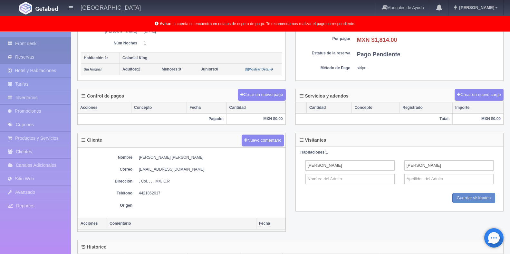
scroll to position [129, 0]
click at [30, 42] on link "Front desk" at bounding box center [35, 43] width 71 height 13
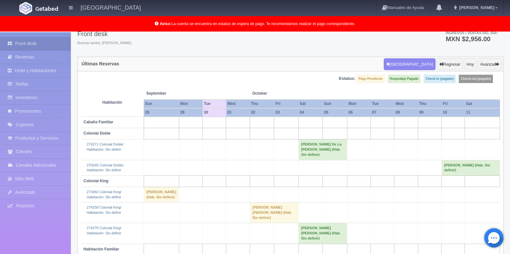
scroll to position [32, 0]
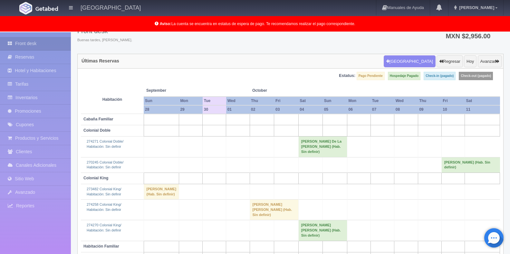
click at [429, 137] on td at bounding box center [430, 147] width 24 height 21
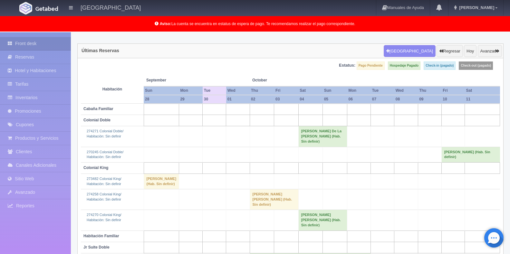
scroll to position [42, 0]
click at [383, 116] on td at bounding box center [383, 120] width 24 height 11
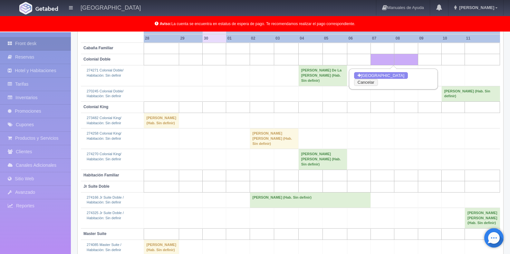
scroll to position [107, 0]
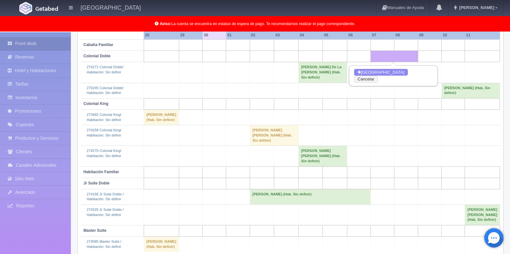
click at [319, 67] on td "[PERSON_NAME] De La [PERSON_NAME] (Hab. Sin definir)" at bounding box center [322, 72] width 49 height 21
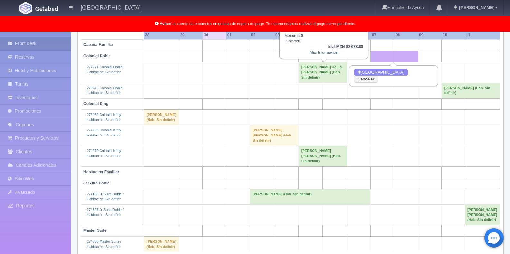
click at [322, 49] on div "Total: MXN $2,688.00" at bounding box center [324, 46] width 79 height 5
click at [321, 54] on link "Más Información" at bounding box center [324, 52] width 29 height 5
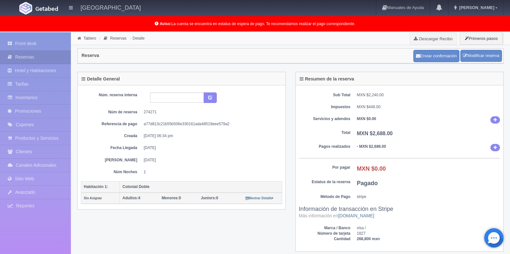
click at [203, 155] on div "Núm. reserva interna Núm de reserva 274271 Referencia de pago a77d813c21b55b506…" at bounding box center [181, 133] width 201 height 82
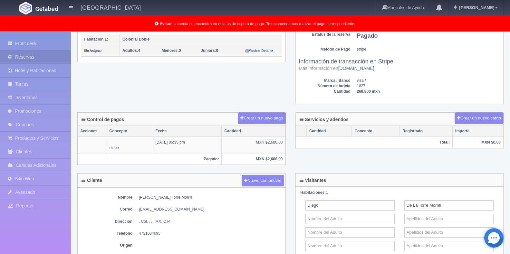
scroll to position [161, 0]
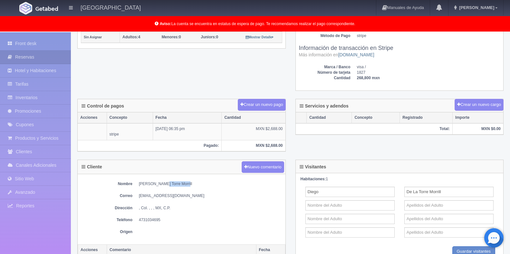
drag, startPoint x: 162, startPoint y: 185, endPoint x: 193, endPoint y: 186, distance: 31.6
click at [193, 186] on dd "Diego De La Torre Morrill" at bounding box center [210, 183] width 143 height 5
copy dd "Torre Morrill"
drag, startPoint x: 160, startPoint y: 184, endPoint x: 138, endPoint y: 185, distance: 22.9
click at [138, 185] on dl "Nombre Diego De La Torre Morrill" at bounding box center [181, 183] width 201 height 5
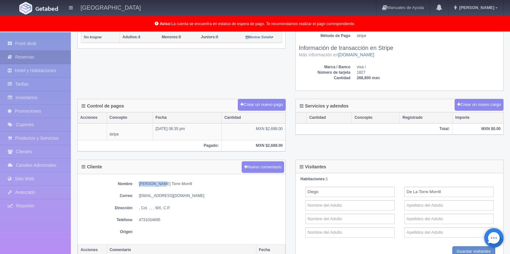
click at [154, 182] on dd "Diego De La Torre Morrill" at bounding box center [210, 183] width 143 height 5
drag, startPoint x: 181, startPoint y: 184, endPoint x: 136, endPoint y: 186, distance: 45.5
click at [136, 186] on dl "Nombre Diego De La Torre Morrill" at bounding box center [181, 183] width 201 height 5
copy dd "Diego De La Torre Morrill"
drag, startPoint x: 139, startPoint y: 195, endPoint x: 186, endPoint y: 190, distance: 47.0
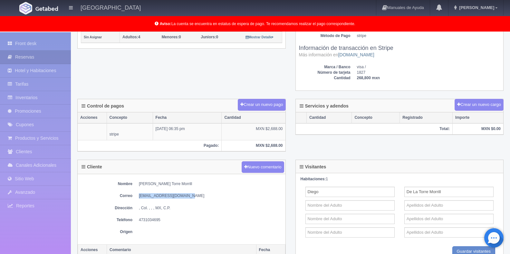
click at [186, 190] on div "Nombre Diego De La Torre Morrill Correo dltorremorrill@gmail.com Dirección , Co…" at bounding box center [182, 209] width 208 height 70
copy dd "dltorremorrill@gmail.com"
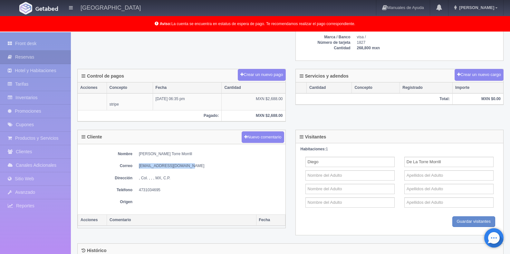
scroll to position [193, 0]
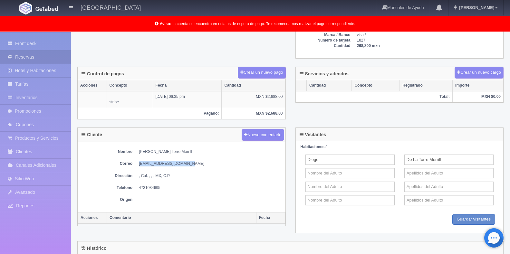
click at [195, 167] on dd "dltorremorrill@gmail.com" at bounding box center [210, 163] width 143 height 5
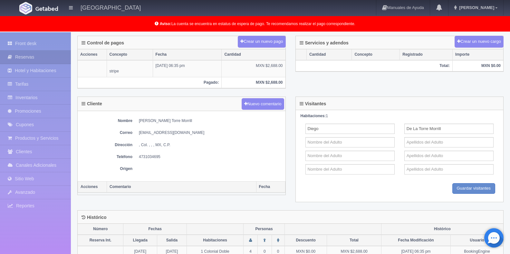
scroll to position [226, 0]
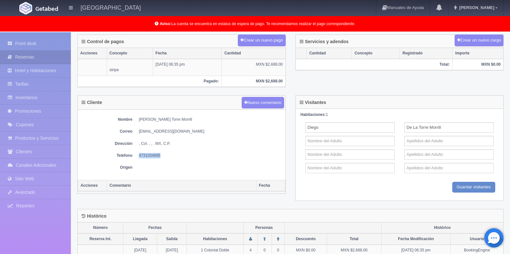
drag, startPoint x: 161, startPoint y: 155, endPoint x: 146, endPoint y: 154, distance: 15.8
click at [137, 156] on dl "Teléfono 4731034695" at bounding box center [181, 155] width 201 height 5
copy dd "4731034695"
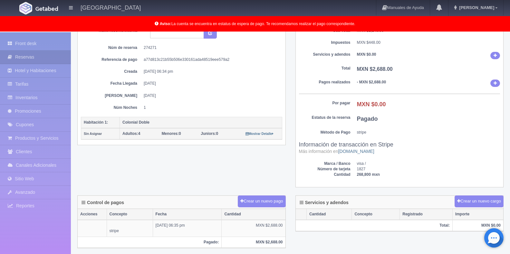
scroll to position [0, 0]
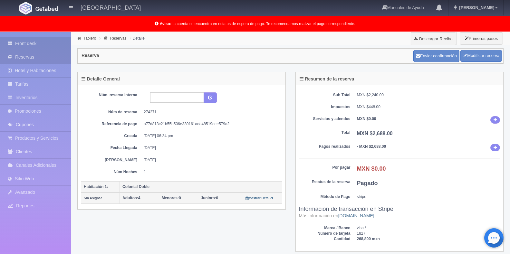
click at [38, 43] on link "Front desk" at bounding box center [35, 43] width 71 height 13
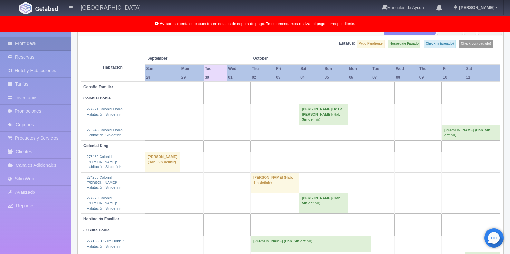
scroll to position [97, 0]
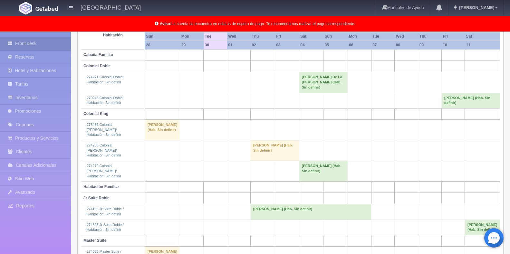
click at [322, 161] on td "Jesús Román Camacho Carmona (Hab. Sin definir)" at bounding box center [323, 171] width 49 height 21
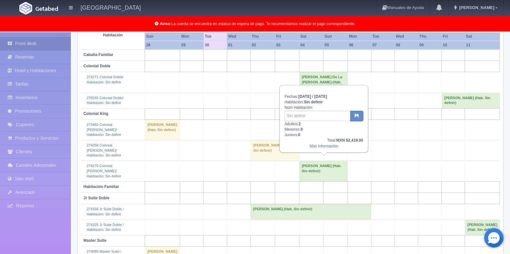
click at [291, 204] on td "GUILLERMO HERNANDEZ MACIAS (Hab. Sin definir)" at bounding box center [310, 211] width 121 height 15
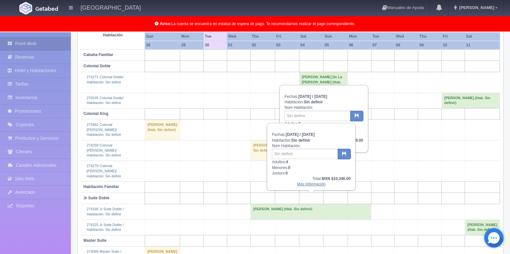
click at [315, 185] on link "Más Información" at bounding box center [311, 184] width 29 height 5
click at [315, 184] on link "Más Información" at bounding box center [311, 184] width 29 height 5
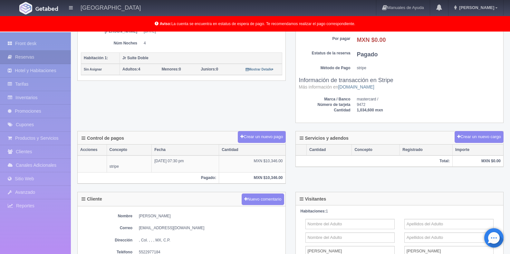
scroll to position [32, 0]
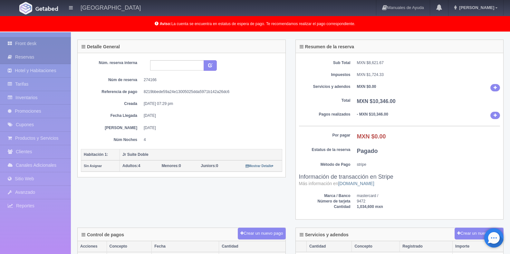
click at [34, 40] on link "Front desk" at bounding box center [35, 43] width 71 height 13
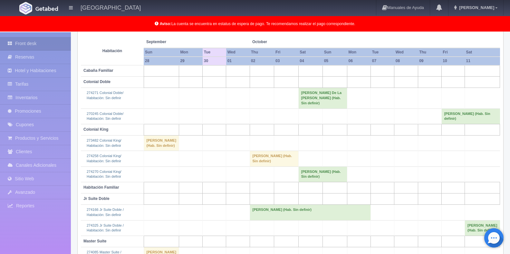
scroll to position [97, 0]
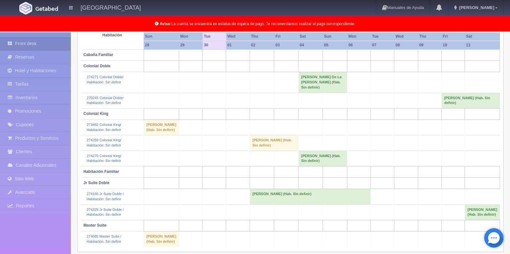
click at [317, 164] on td "[PERSON_NAME] (Hab. Sin definir)" at bounding box center [322, 158] width 49 height 15
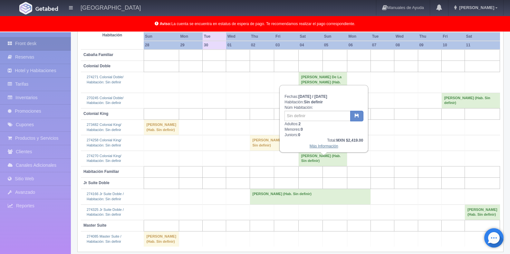
click at [320, 146] on link "Más Información" at bounding box center [324, 146] width 29 height 5
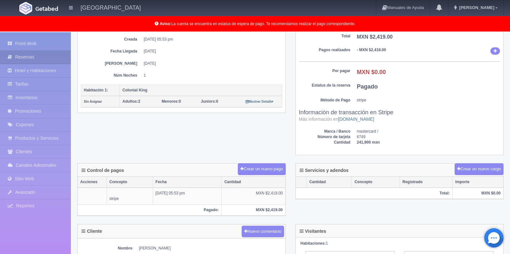
scroll to position [161, 0]
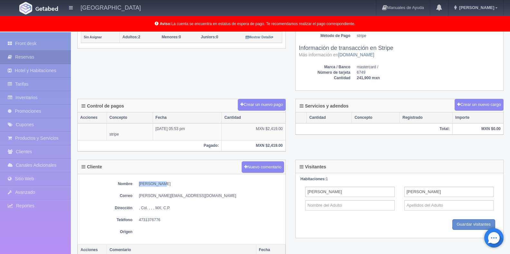
drag, startPoint x: 163, startPoint y: 185, endPoint x: 138, endPoint y: 180, distance: 25.0
click at [138, 180] on div "Nombre Jesús Román Camacho Carmona Correo roman.camachocarmona@gmail.com Direcc…" at bounding box center [182, 209] width 208 height 70
copy dd "Jesús Román"
click at [198, 184] on dd "Jesús Román Camacho Carmona" at bounding box center [210, 183] width 143 height 5
drag, startPoint x: 198, startPoint y: 184, endPoint x: 163, endPoint y: 184, distance: 35.4
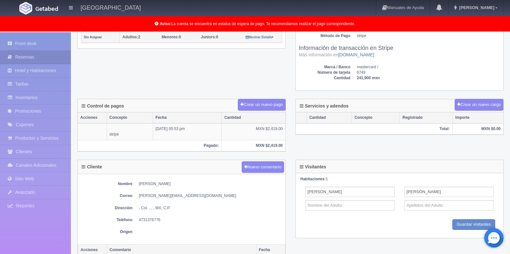
click at [163, 184] on dd "Jesús Román Camacho Carmona" at bounding box center [210, 183] width 143 height 5
copy dd "Camacho Carmona"
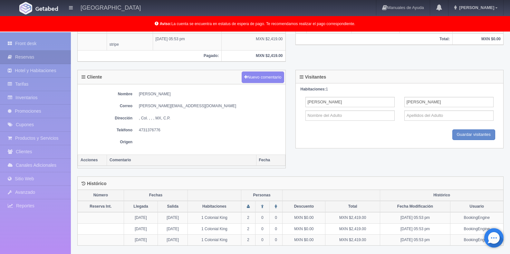
scroll to position [251, 0]
drag, startPoint x: 139, startPoint y: 105, endPoint x: 212, endPoint y: 106, distance: 72.5
click at [212, 106] on dd "roman.camachocarmona@gmail.com" at bounding box center [210, 105] width 143 height 5
copy dd "roman.camachocarmona@gmail.com"
click at [145, 131] on dd "4731376776" at bounding box center [210, 129] width 143 height 5
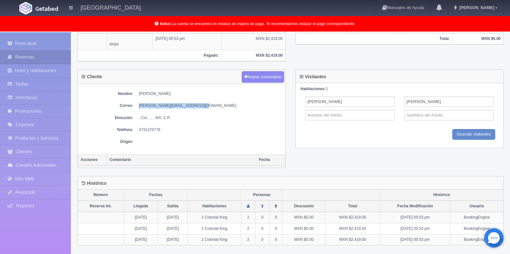
click at [139, 130] on dd "4731376776" at bounding box center [210, 129] width 143 height 5
click at [141, 127] on dd "4731376776" at bounding box center [210, 129] width 143 height 5
click at [141, 130] on dd "4731376776" at bounding box center [210, 129] width 143 height 5
drag, startPoint x: 160, startPoint y: 129, endPoint x: 138, endPoint y: 129, distance: 22.9
click at [138, 129] on dl "Teléfono 4731376776" at bounding box center [181, 129] width 201 height 5
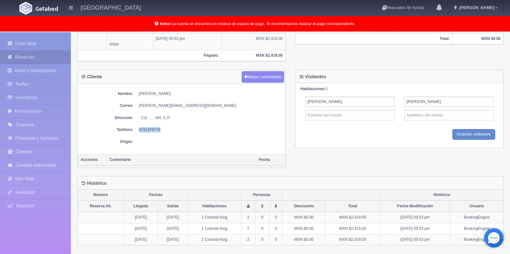
copy dd "4731376776"
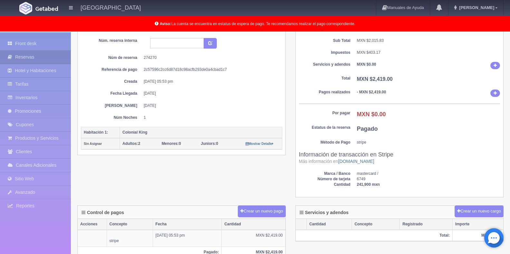
scroll to position [0, 0]
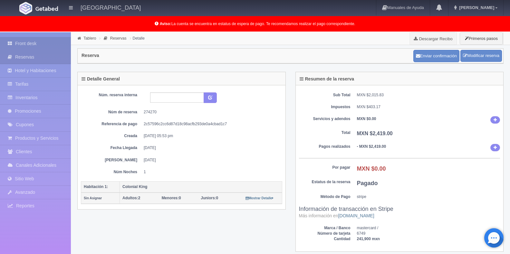
click at [46, 41] on link "Front desk" at bounding box center [35, 43] width 71 height 13
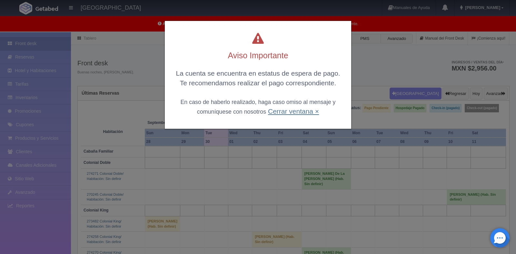
click at [285, 112] on link "Cerrar ventana ×" at bounding box center [293, 111] width 51 height 7
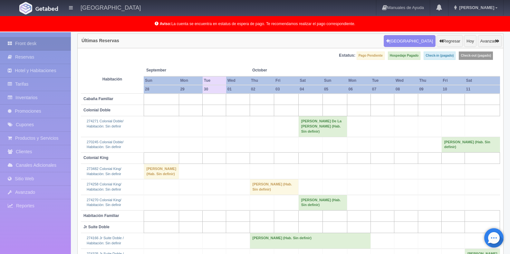
scroll to position [74, 0]
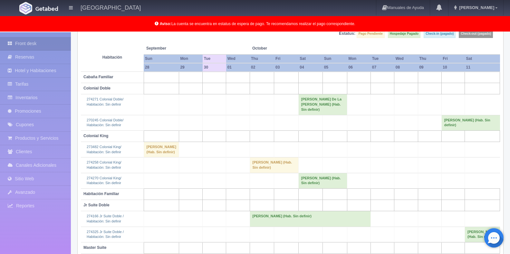
click at [474, 115] on td "Luis Rodríguez (Hab. Sin definir)" at bounding box center [470, 122] width 58 height 15
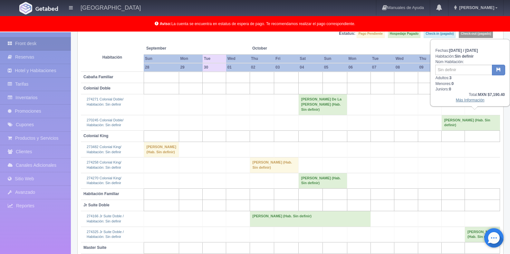
click at [470, 100] on link "Más Información" at bounding box center [470, 100] width 29 height 5
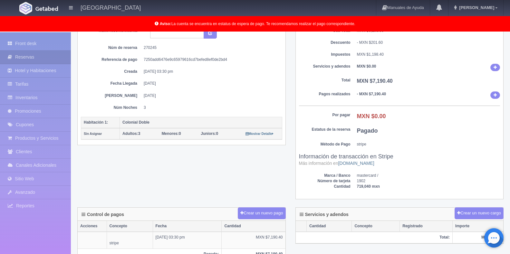
scroll to position [64, 0]
click at [32, 44] on link "Front desk" at bounding box center [35, 43] width 71 height 13
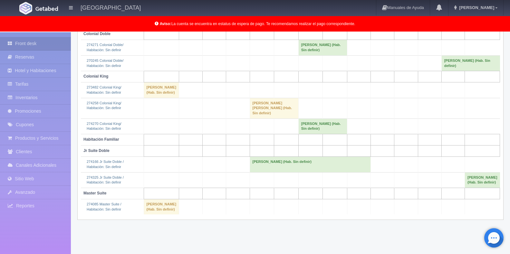
scroll to position [139, 0]
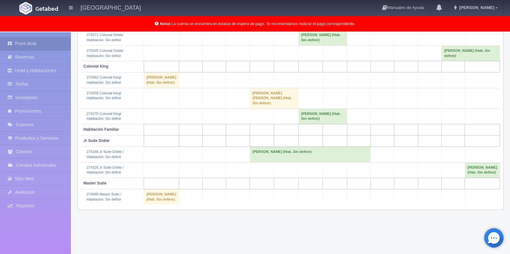
click at [489, 178] on td "[PERSON_NAME] (Hab. Sin definir)" at bounding box center [482, 169] width 35 height 15
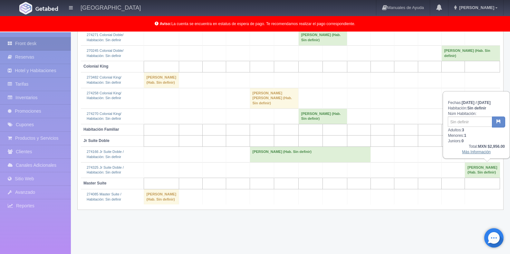
click at [471, 154] on link "Más Información" at bounding box center [476, 152] width 29 height 5
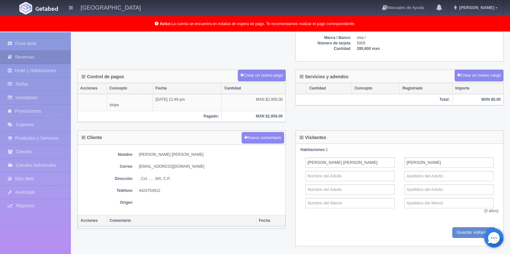
scroll to position [193, 0]
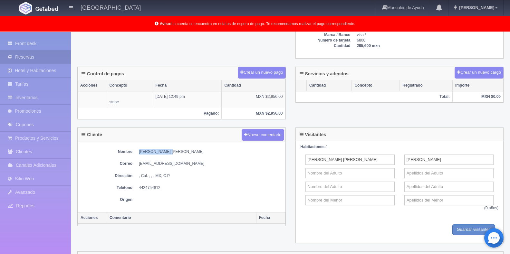
drag, startPoint x: 167, startPoint y: 153, endPoint x: 138, endPoint y: 148, distance: 29.8
click at [138, 148] on div "Nombre [PERSON_NAME] [PERSON_NAME] Correo [EMAIL_ADDRESS][DOMAIN_NAME] Direcció…" at bounding box center [182, 177] width 208 height 70
copy dd "[PERSON_NAME] [PERSON_NAME]"
click at [169, 150] on dd "Andrea Berenice Cisneros Juárez" at bounding box center [210, 151] width 143 height 5
drag, startPoint x: 169, startPoint y: 150, endPoint x: 197, endPoint y: 152, distance: 27.8
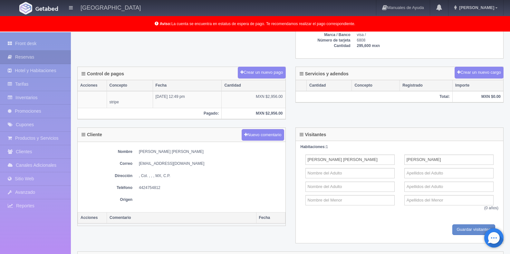
click at [197, 152] on dd "Andrea Berenice Cisneros Juárez" at bounding box center [210, 151] width 143 height 5
copy dd "Cisneros Juárez"
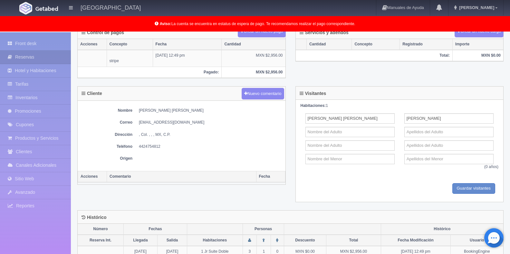
scroll to position [268, 0]
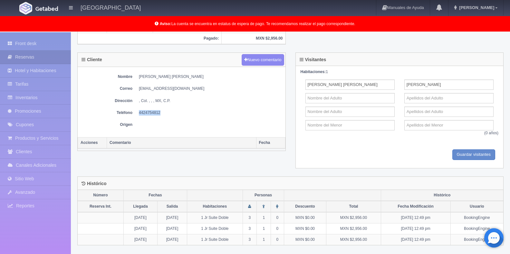
drag, startPoint x: 164, startPoint y: 112, endPoint x: 138, endPoint y: 113, distance: 26.8
click at [138, 113] on dl "Teléfono 4424754812" at bounding box center [181, 112] width 201 height 5
copy dd "4424754812"
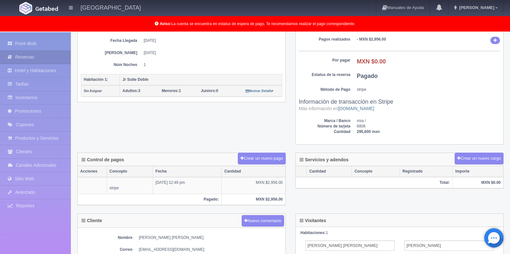
scroll to position [0, 0]
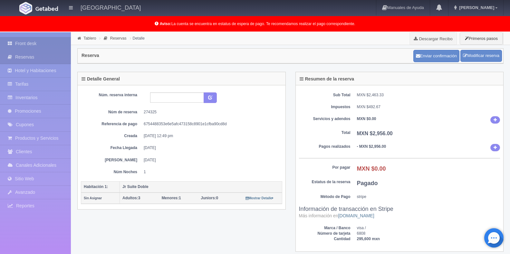
click at [51, 47] on link "Front desk" at bounding box center [35, 43] width 71 height 13
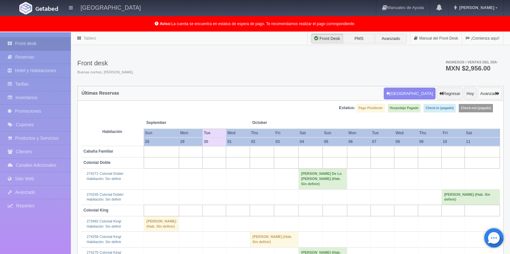
click at [491, 94] on button "Avanzar" at bounding box center [490, 94] width 24 height 12
